Goal: Check status: Check status

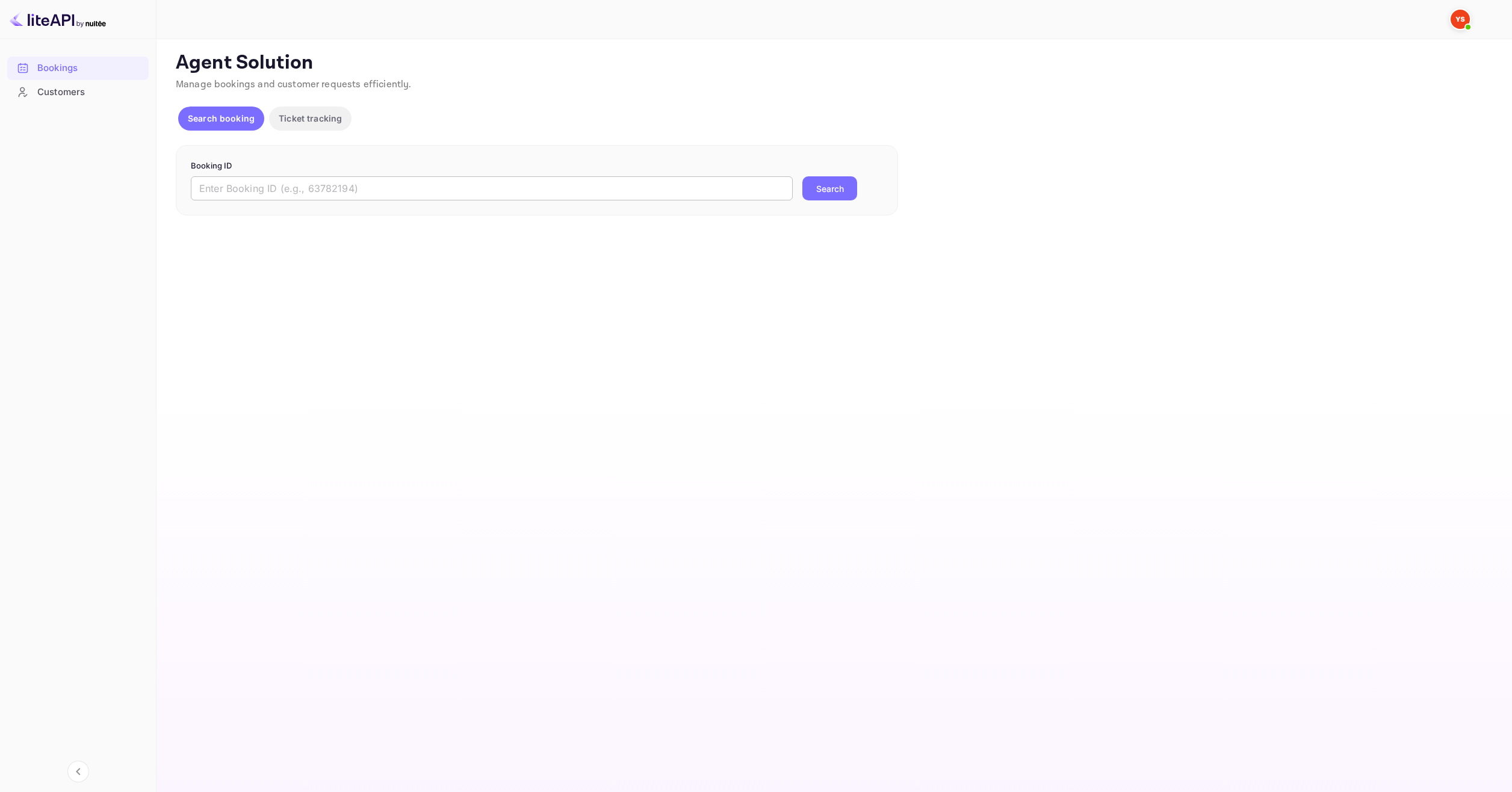
click at [694, 189] on input "text" at bounding box center [491, 189] width 602 height 24
paste input "8609117"
type input "8609117"
click at [834, 188] on button "Search" at bounding box center [829, 189] width 55 height 24
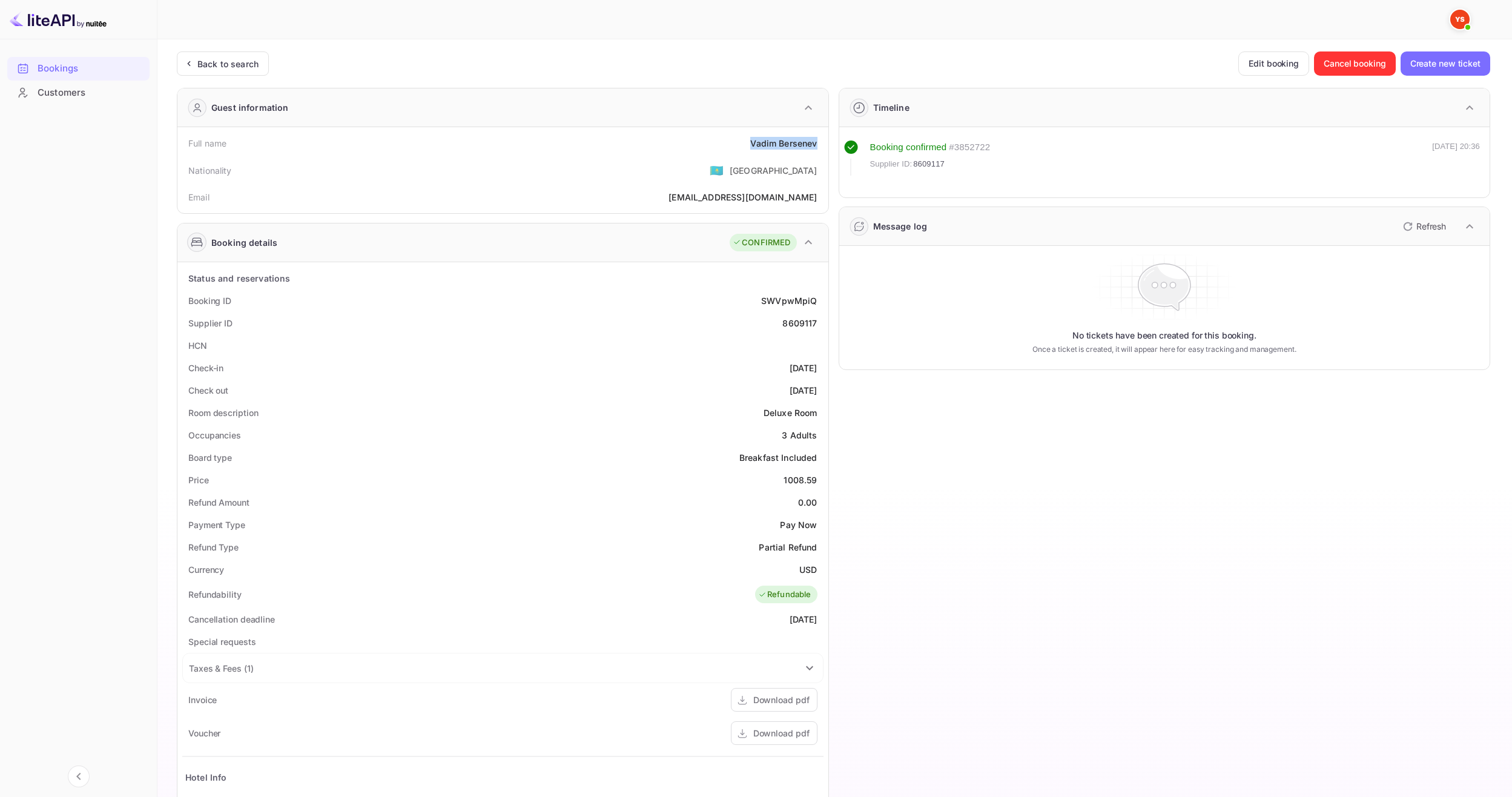
drag, startPoint x: 747, startPoint y: 147, endPoint x: 820, endPoint y: 147, distance: 73.0
click at [820, 147] on div "Full name [PERSON_NAME]" at bounding box center [502, 143] width 641 height 22
copy div "[PERSON_NAME]"
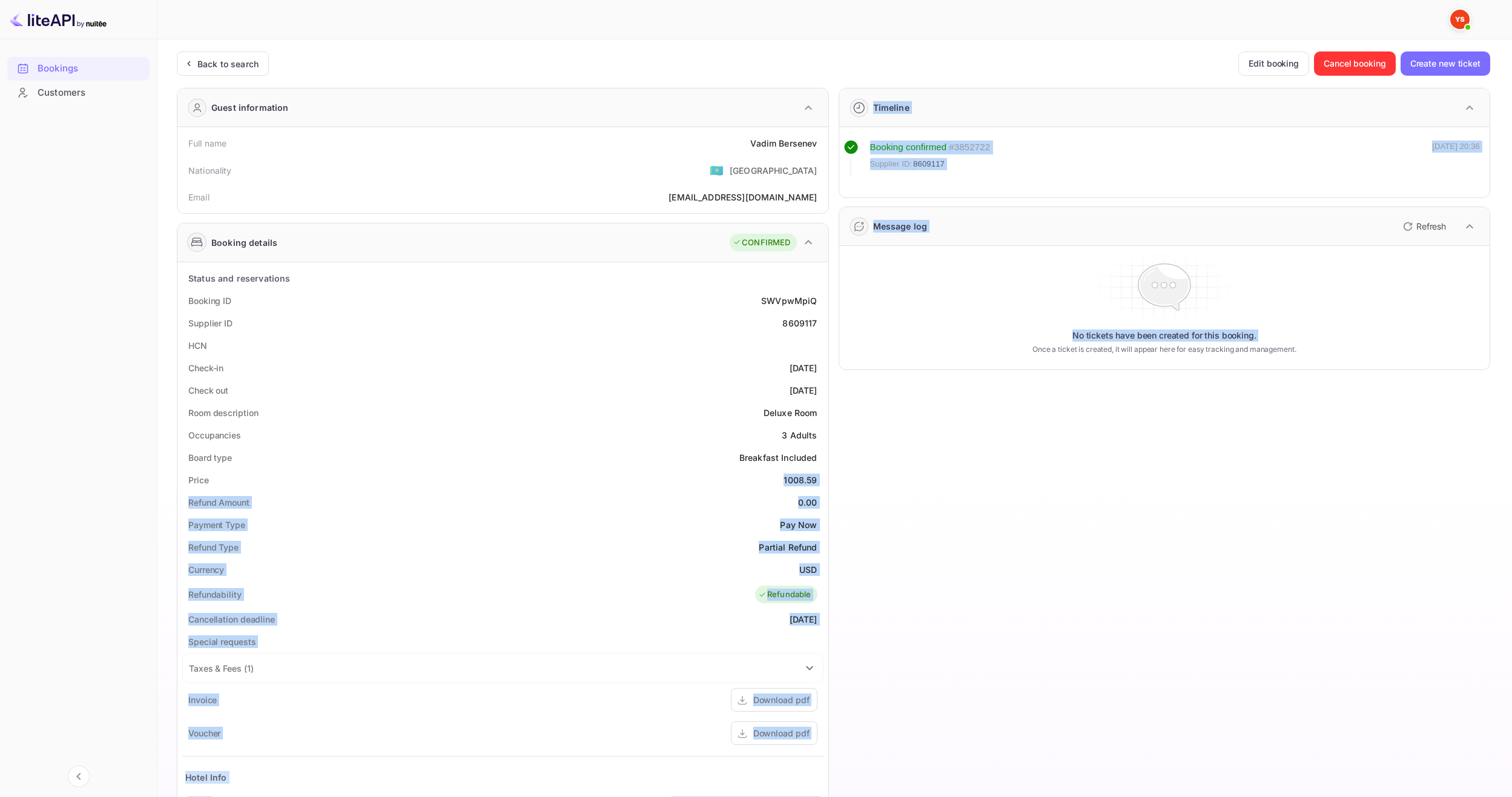
drag, startPoint x: 786, startPoint y: 480, endPoint x: 831, endPoint y: 480, distance: 45.0
click at [831, 480] on div "Guest information Full name [PERSON_NAME] Nationality 🇰🇿 [DEMOGRAPHIC_DATA] Ema…" at bounding box center [828, 535] width 1323 height 913
copy div "1008.59 Refund Amount 0.00 Payment Type Pay Now Refund Type Partial Refund Curr…"
click at [788, 476] on div "1008.59" at bounding box center [800, 480] width 33 height 13
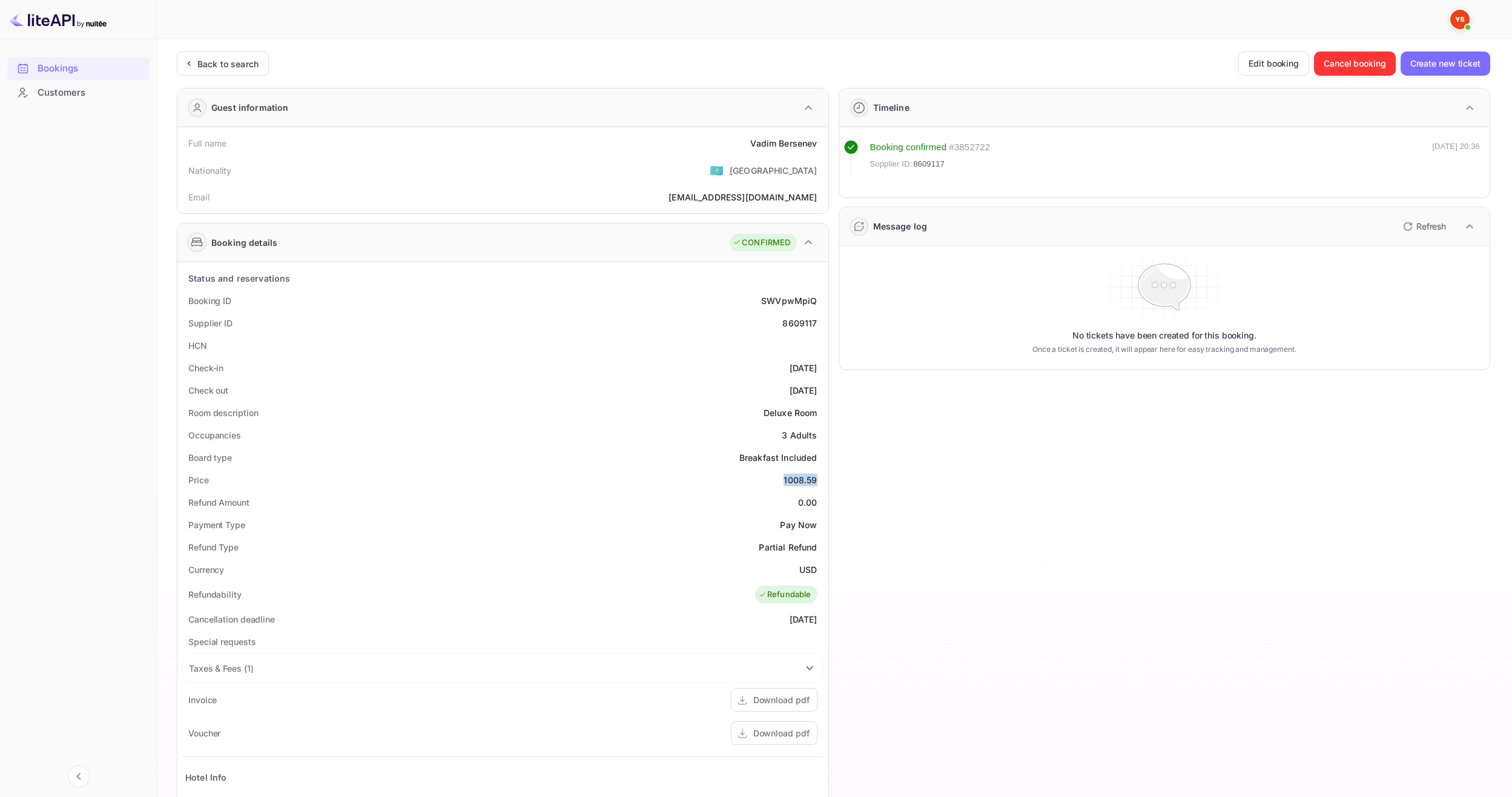
drag, startPoint x: 784, startPoint y: 477, endPoint x: 819, endPoint y: 481, distance: 35.2
click at [819, 481] on div "Price 1008.59" at bounding box center [502, 480] width 641 height 22
copy div "1008.59"
